Goal: Task Accomplishment & Management: Use online tool/utility

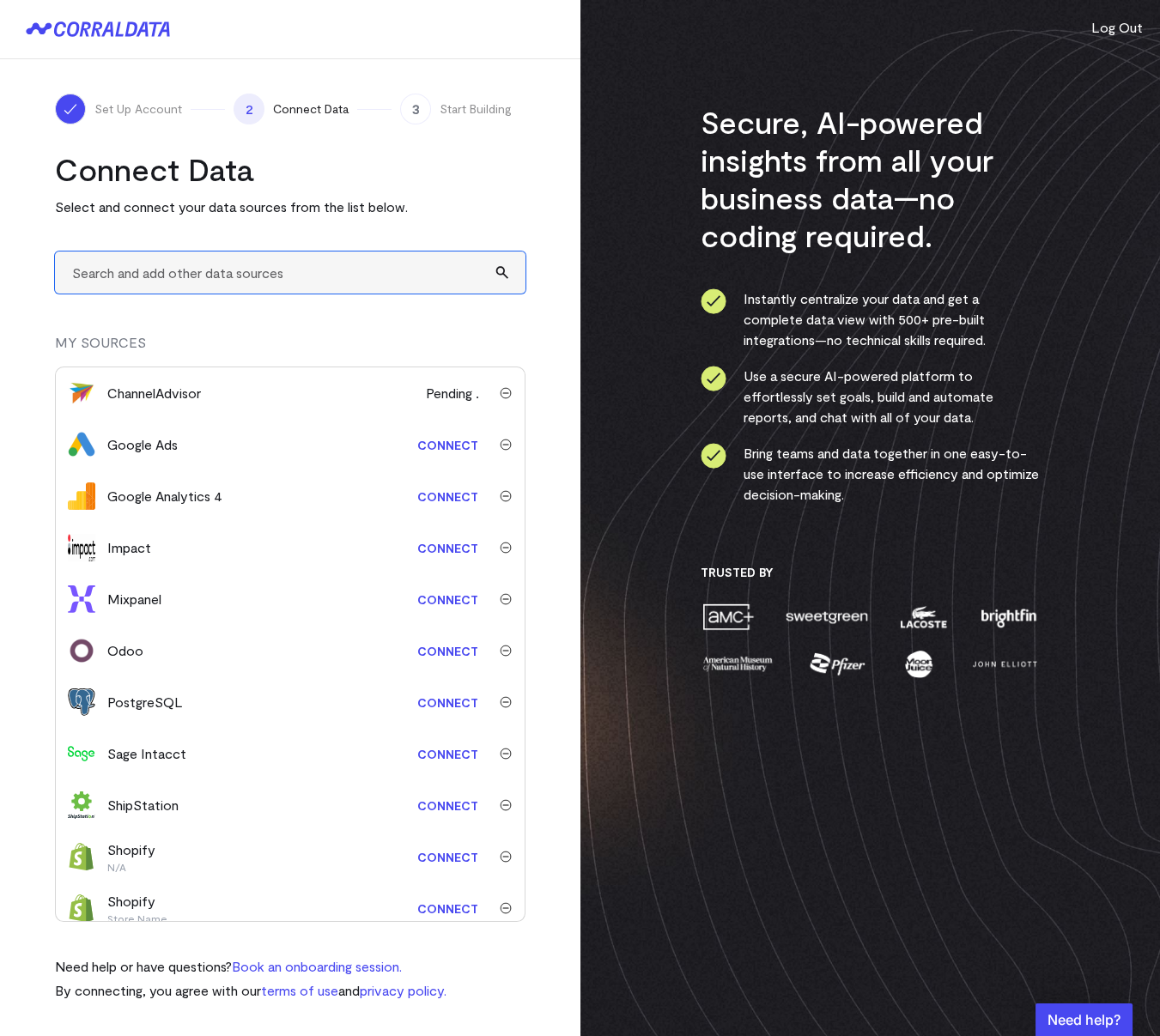
click at [186, 280] on input "text" at bounding box center [290, 273] width 471 height 42
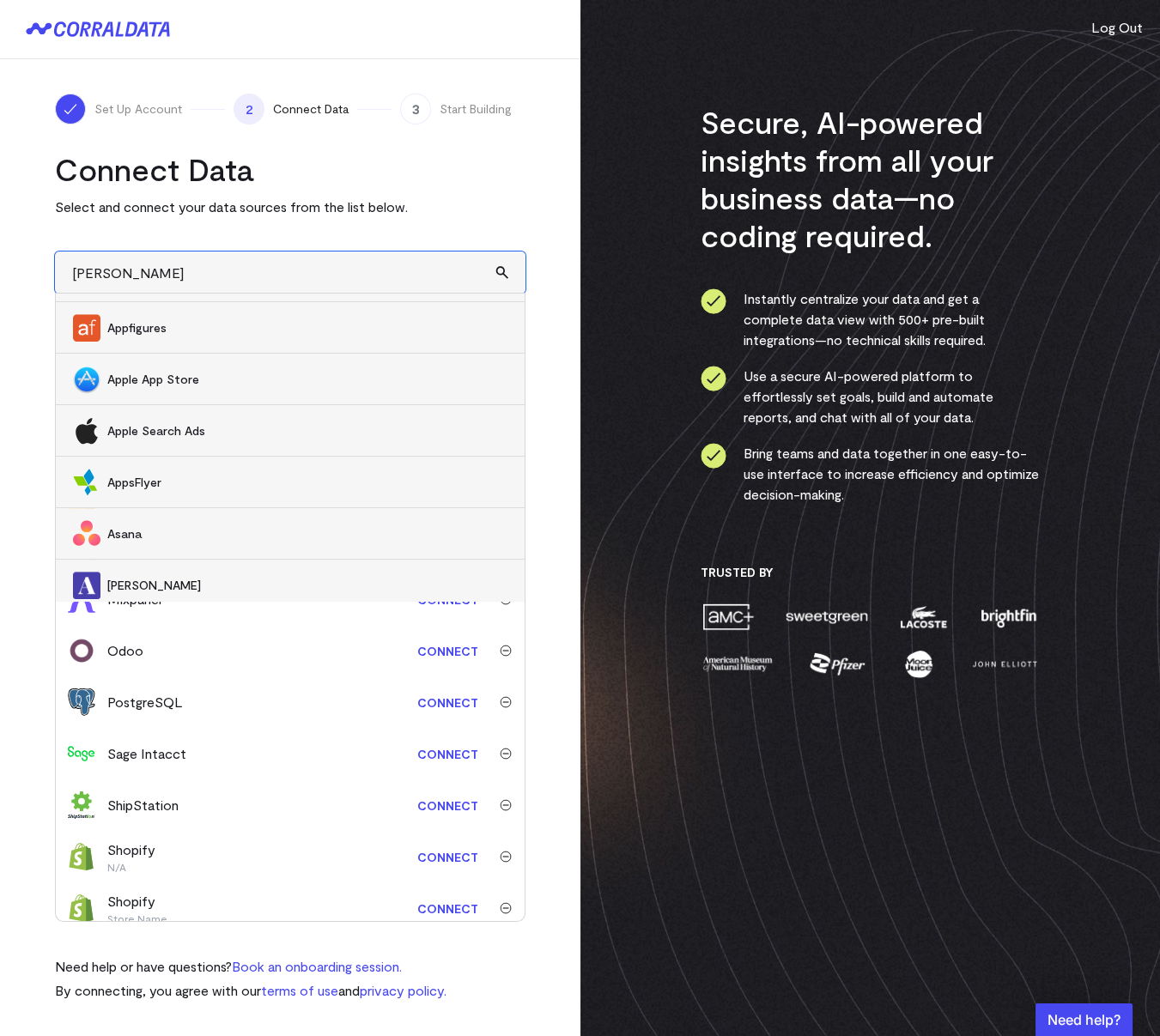
type input "sale"
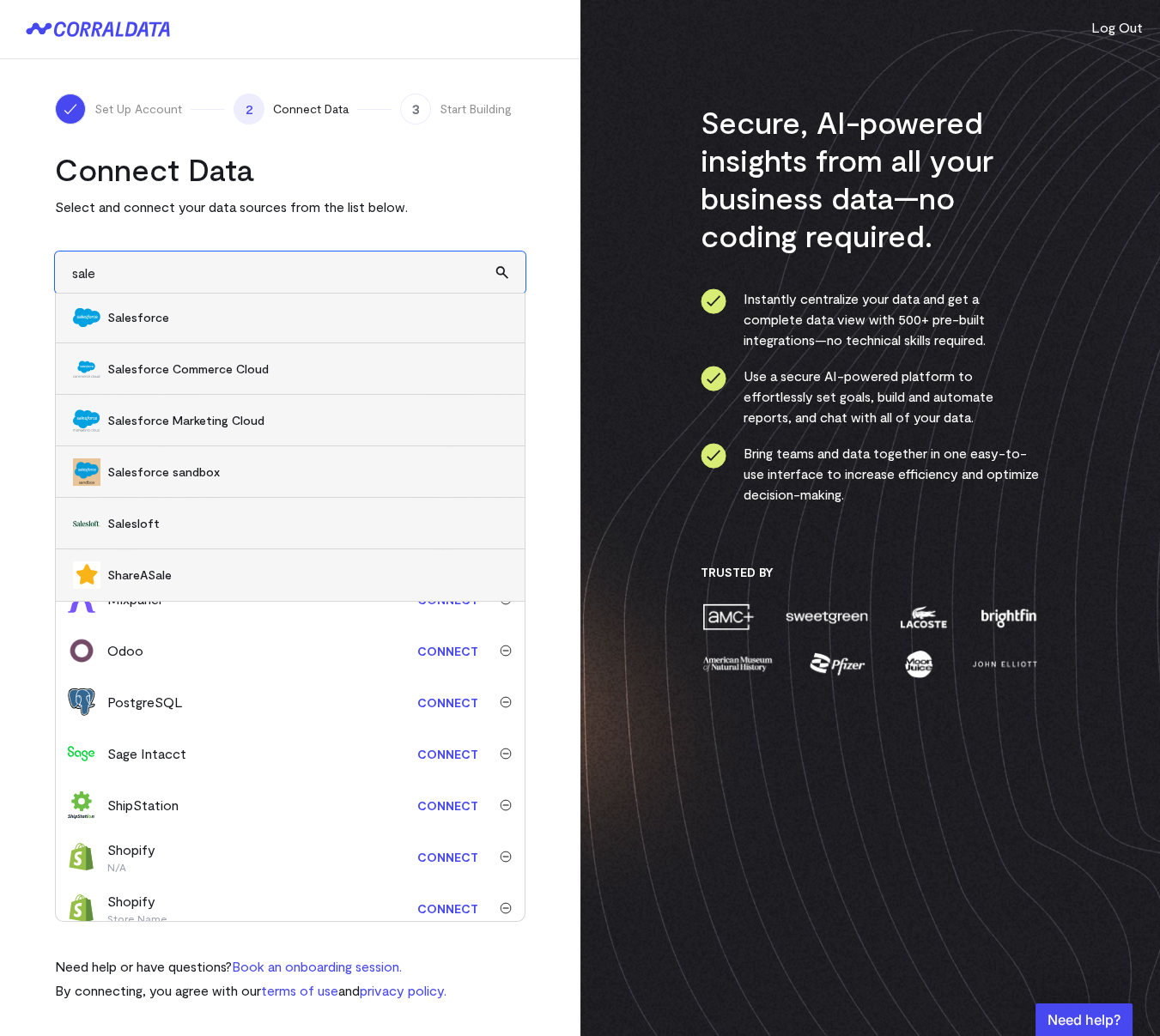
scroll to position [52, 0]
drag, startPoint x: 156, startPoint y: 276, endPoint x: 13, endPoint y: 255, distance: 144.5
click at [13, 255] on div "Set Up Account 2 Connect Data 3 Start Building Connect Data Select and connect …" at bounding box center [290, 548] width 580 height 976
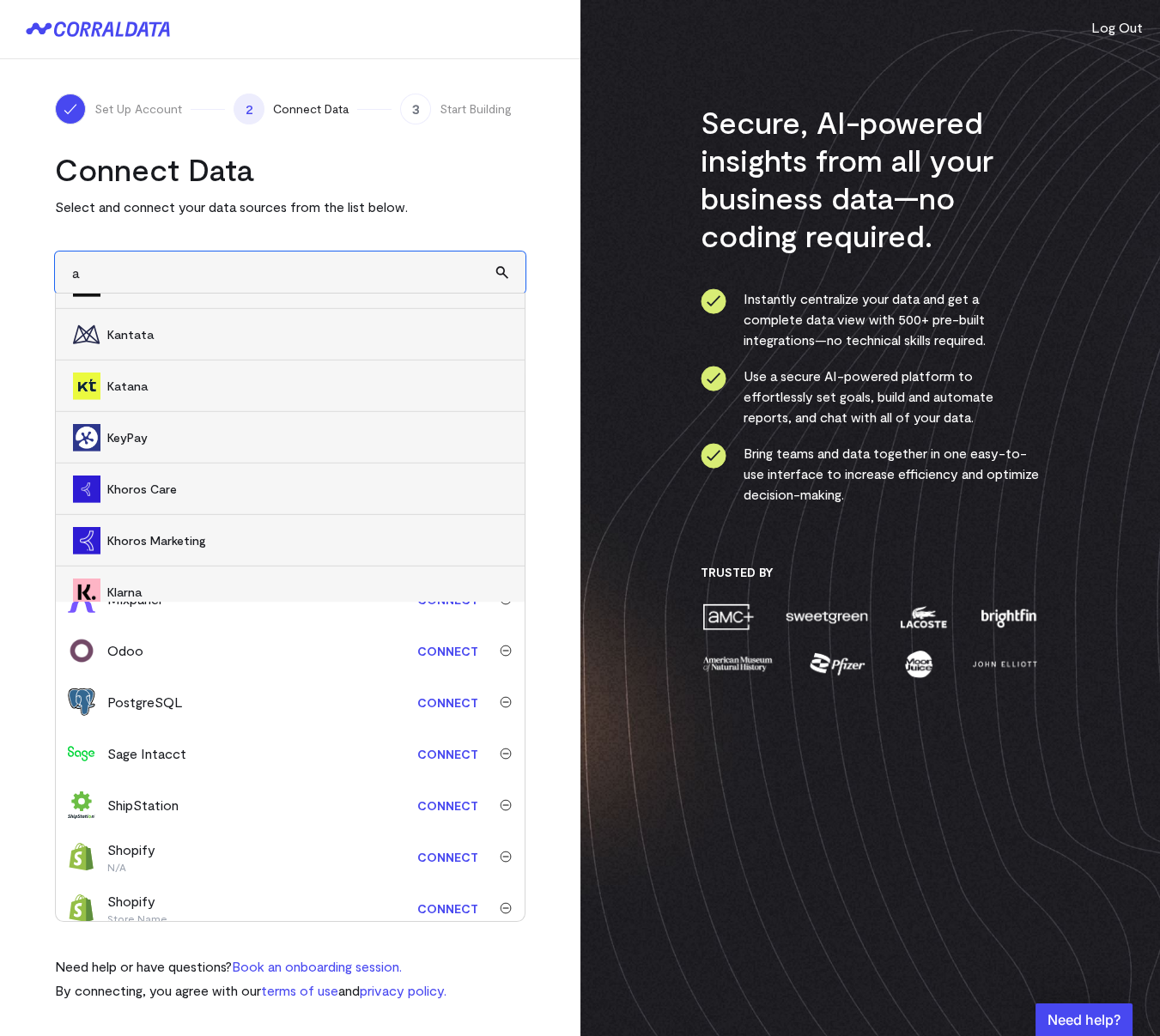
scroll to position [10659, 0]
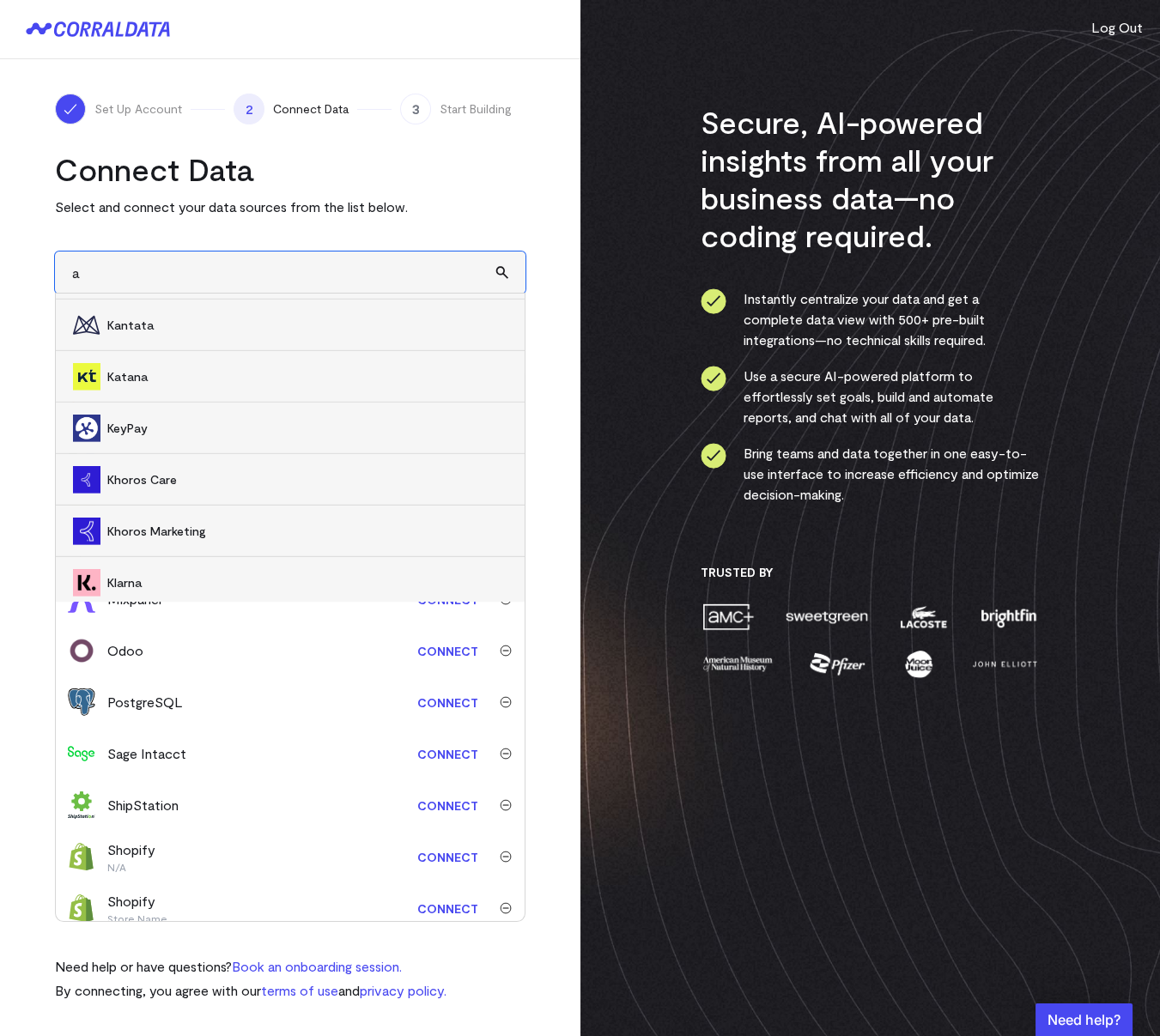
type input "a"
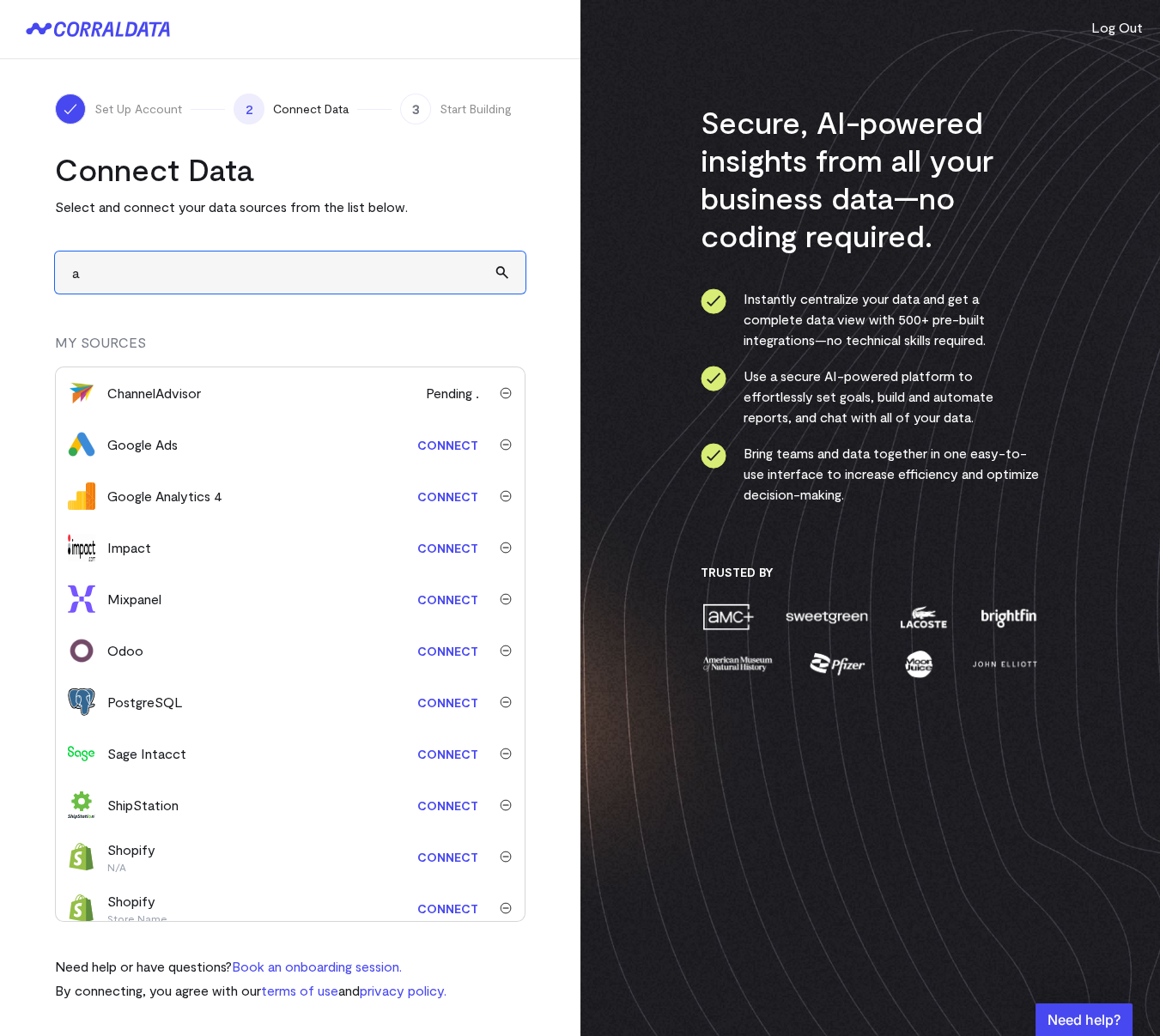
scroll to position [116, 0]
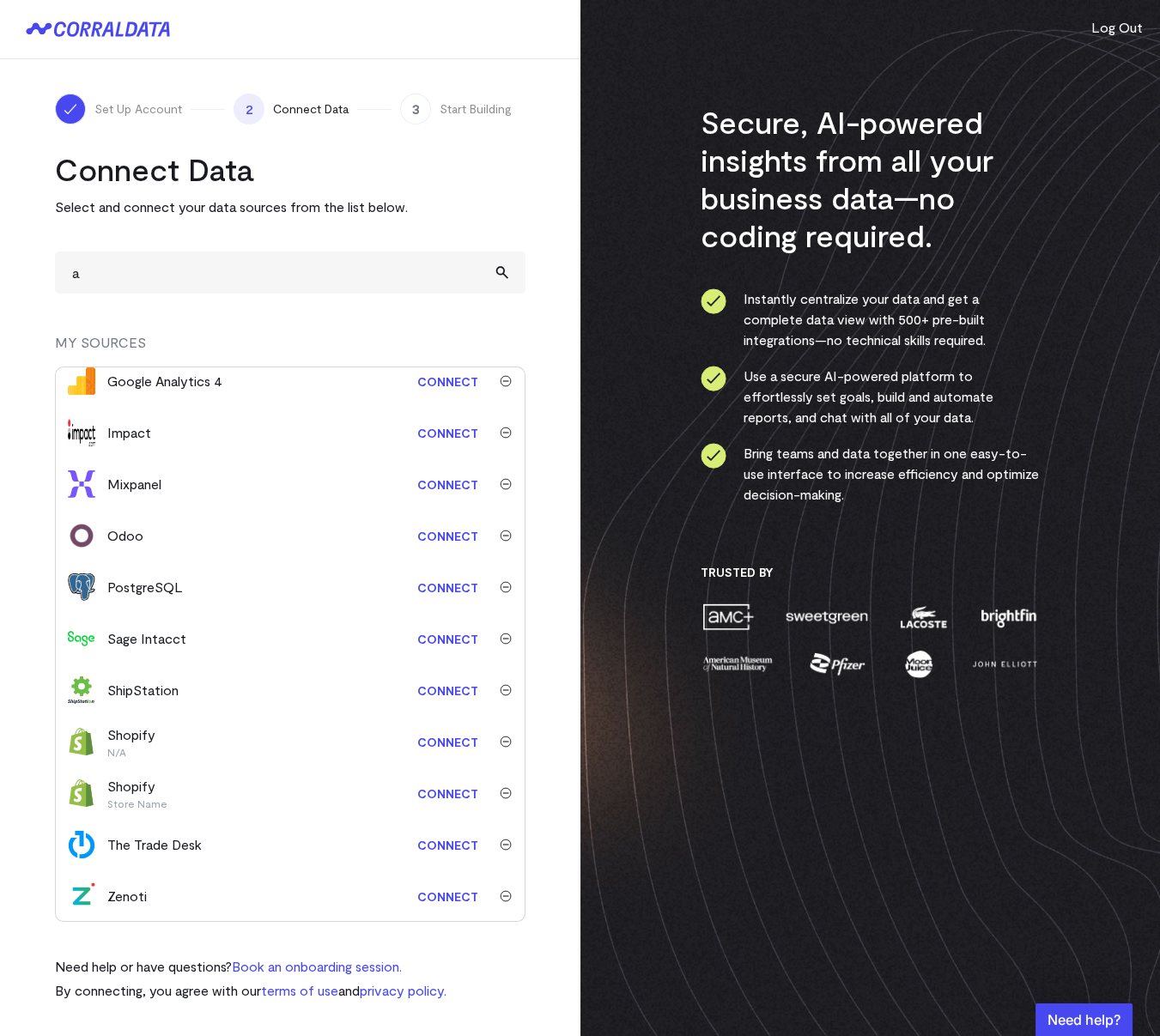
click at [434, 898] on link "Connect" at bounding box center [447, 897] width 78 height 32
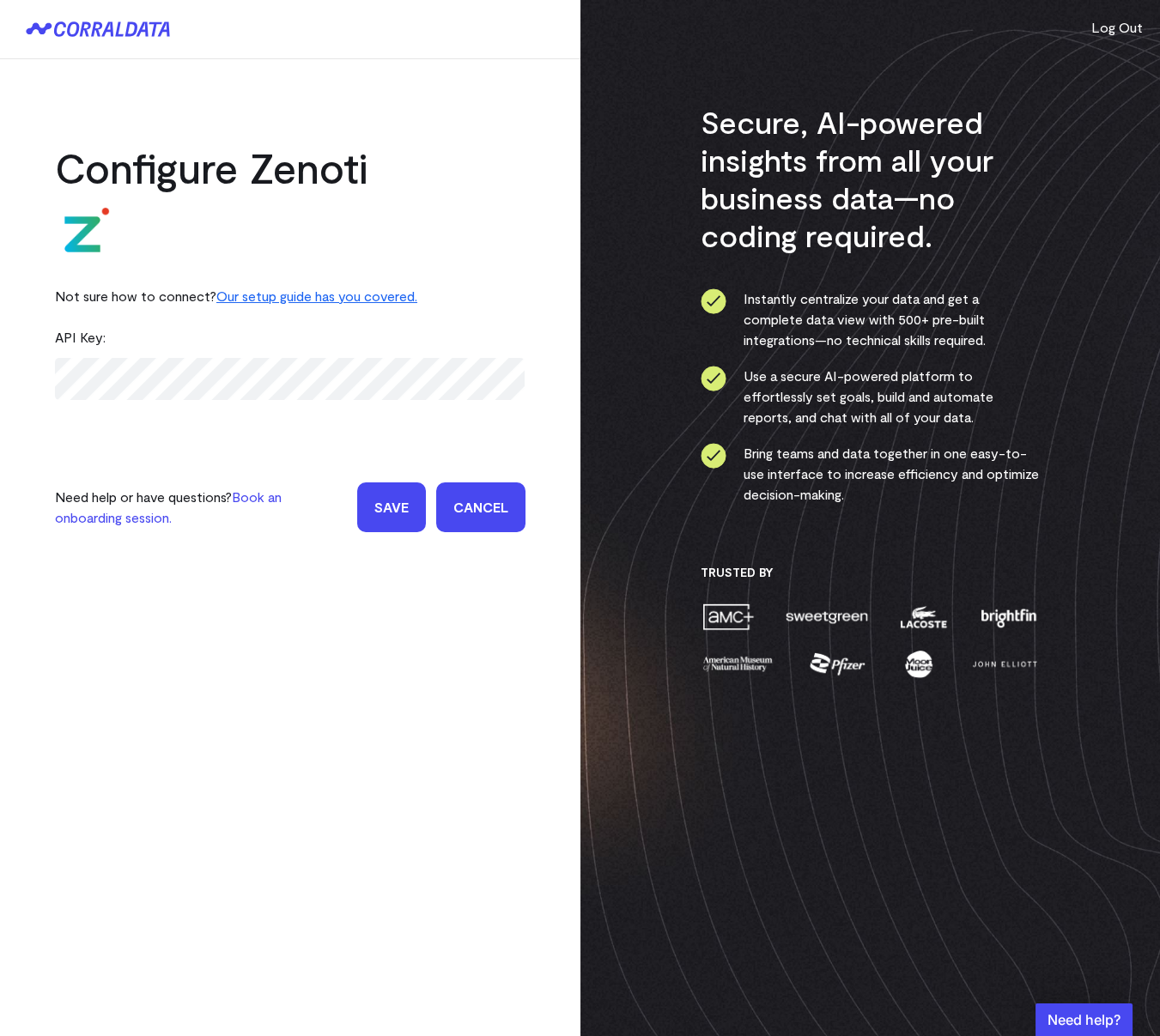
click at [375, 242] on div at bounding box center [290, 234] width 471 height 82
